Goal: Transaction & Acquisition: Obtain resource

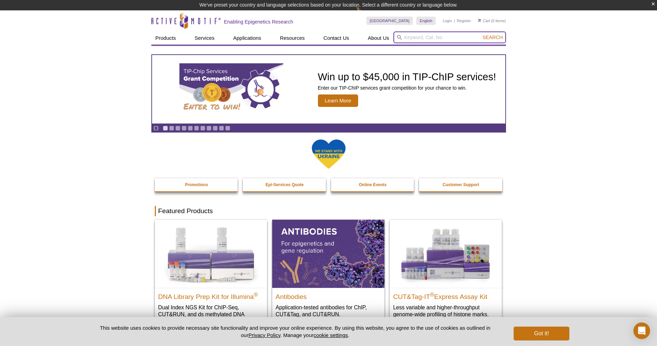
click at [413, 35] on input "search" at bounding box center [449, 37] width 112 height 12
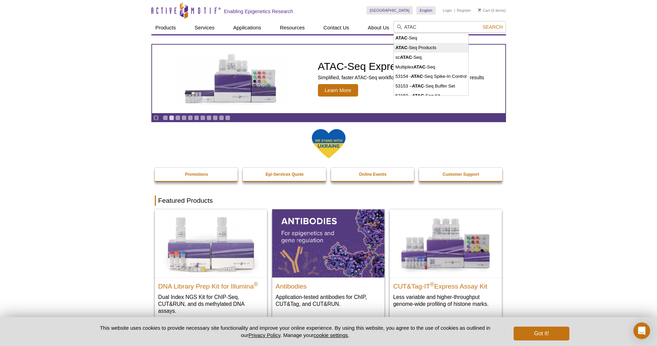
click at [420, 51] on li "ATAC -Seq Products" at bounding box center [431, 48] width 74 height 10
type input "ATAC-Seq Products"
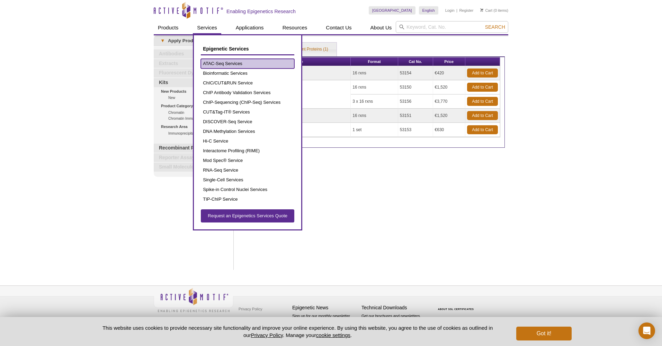
click at [231, 65] on link "ATAC-Seq Services" at bounding box center [247, 64] width 93 height 10
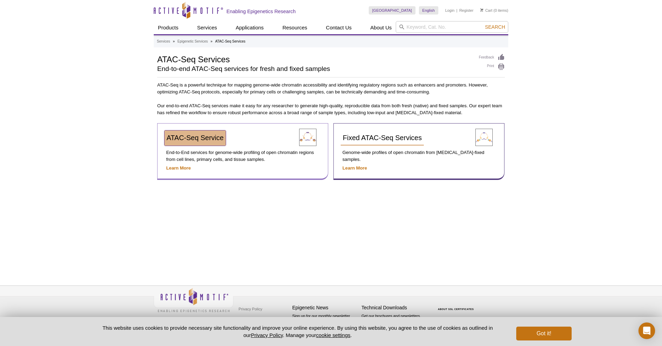
click at [182, 141] on span "ATAC-Seq Service" at bounding box center [194, 138] width 57 height 8
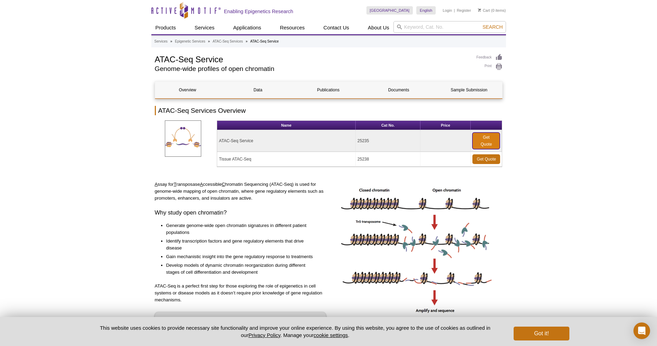
click at [483, 136] on link "Get Quote" at bounding box center [485, 141] width 27 height 17
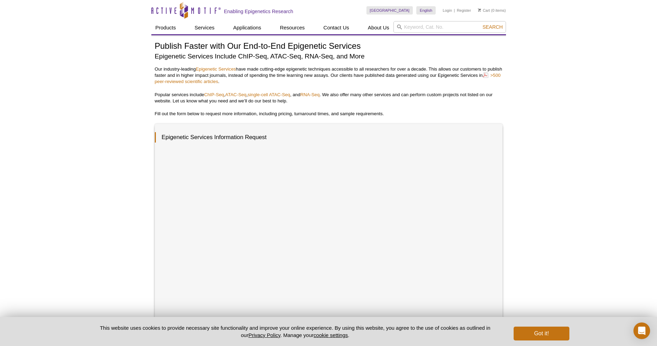
scroll to position [35, 0]
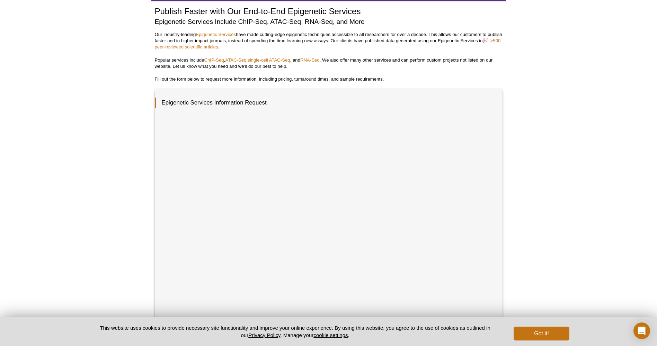
click at [553, 247] on div "Active Motif Logo Enabling Epigenetics Research 0 Search Skip to content Active…" at bounding box center [328, 245] width 657 height 560
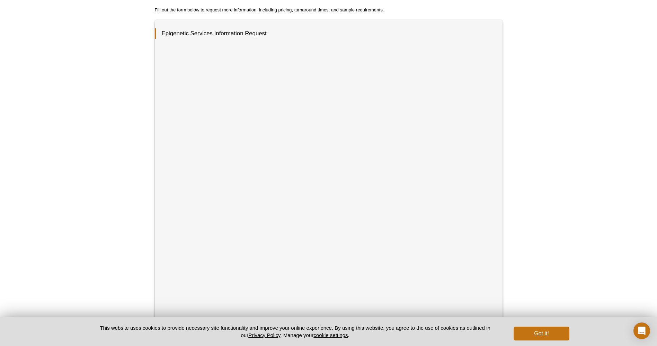
scroll to position [0, 0]
